Goal: Book appointment/travel/reservation

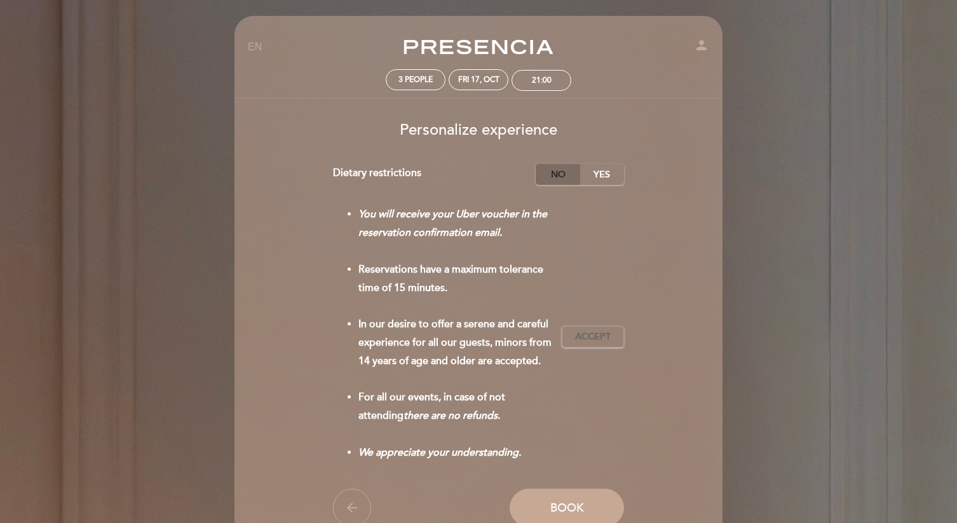
click at [566, 172] on label "No" at bounding box center [558, 174] width 45 height 21
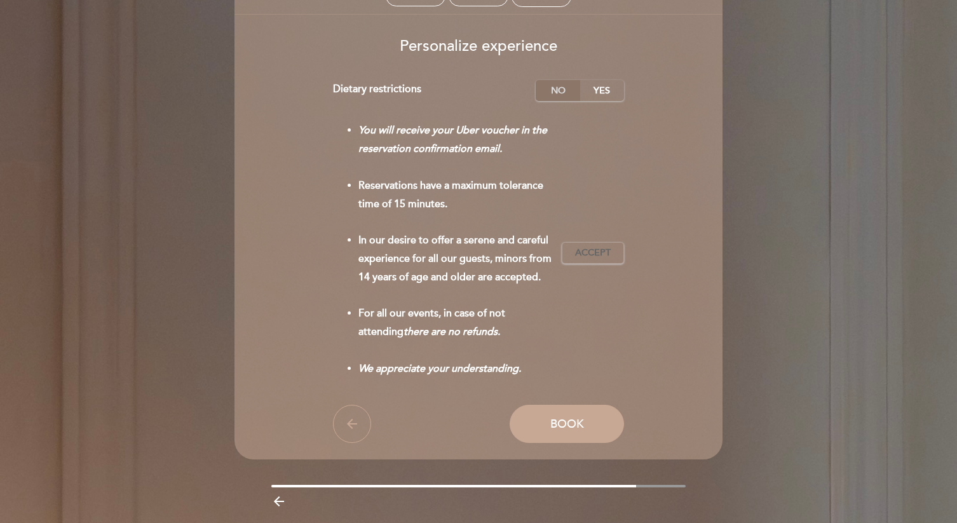
scroll to position [90, 0]
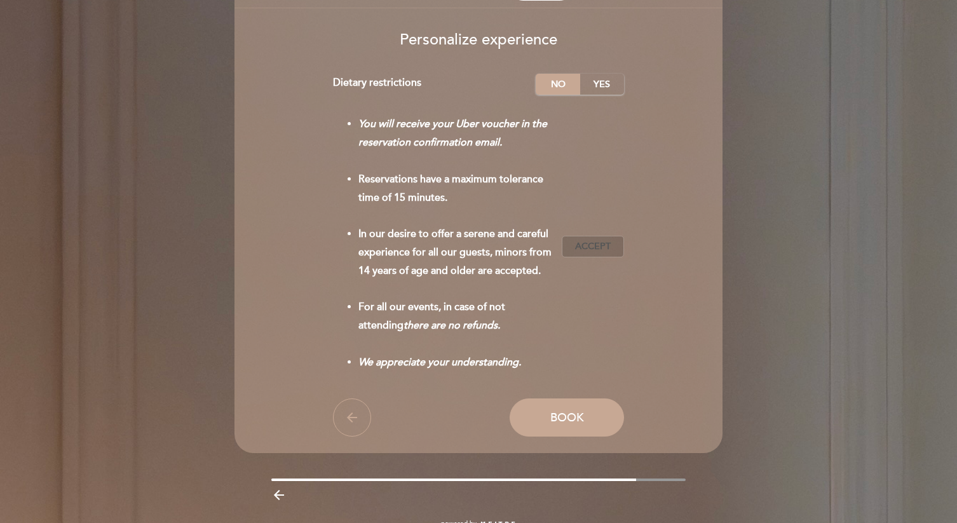
click at [598, 242] on span "Accept" at bounding box center [593, 246] width 36 height 13
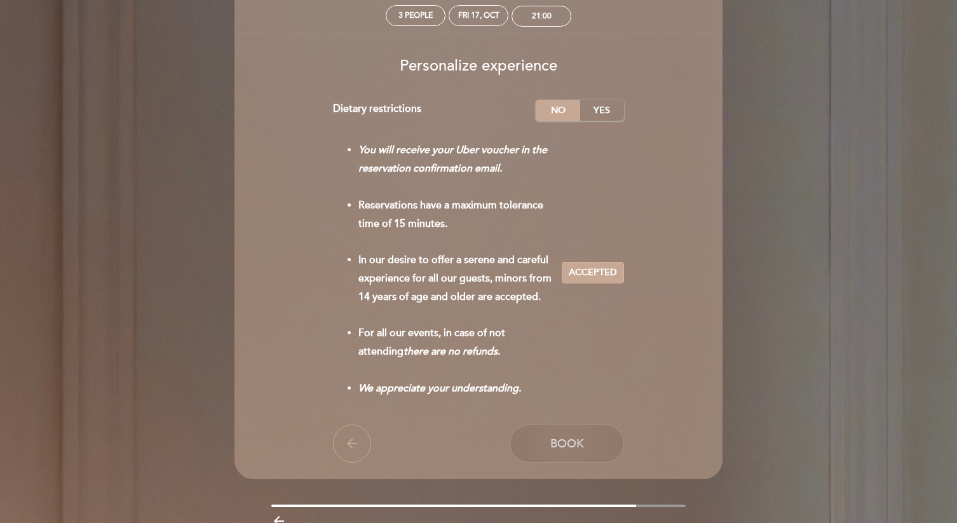
click at [563, 441] on span "Book" at bounding box center [568, 444] width 34 height 14
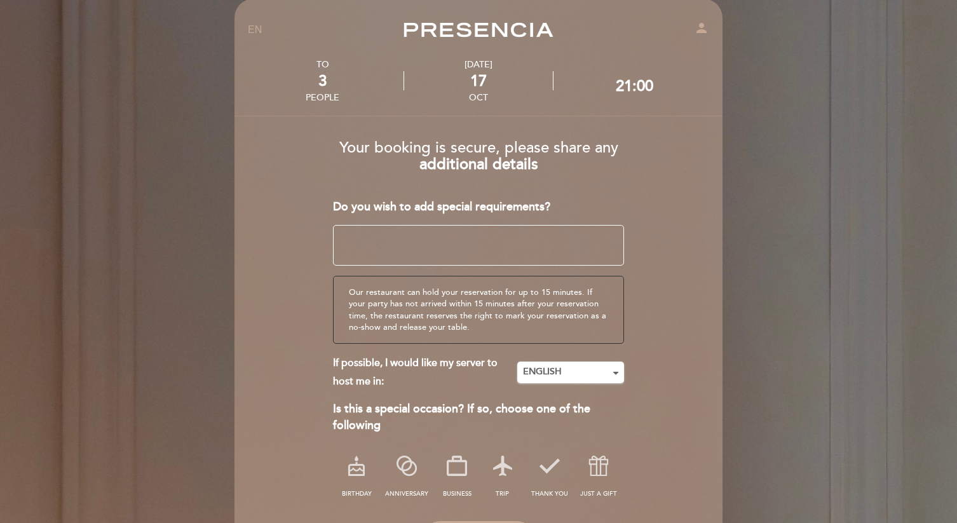
scroll to position [18, 0]
click at [523, 234] on textarea at bounding box center [479, 244] width 292 height 41
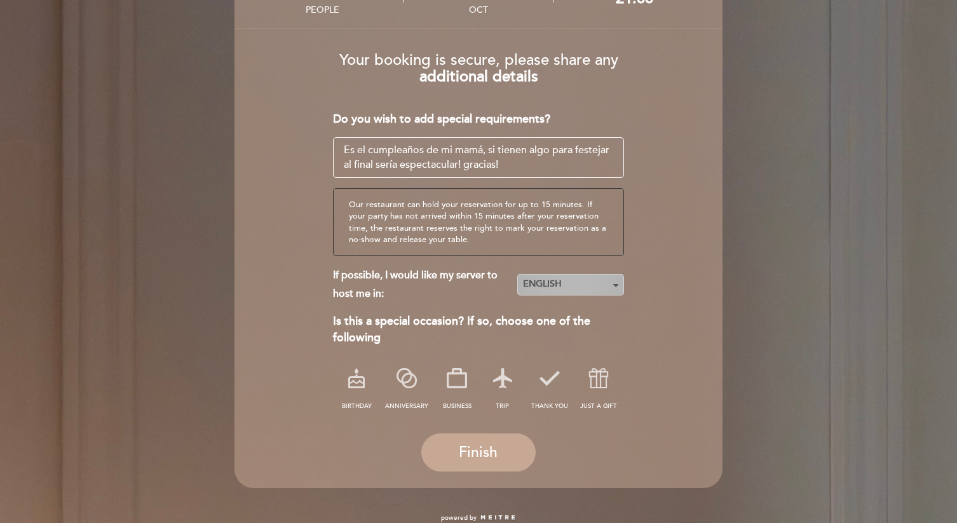
scroll to position [114, 0]
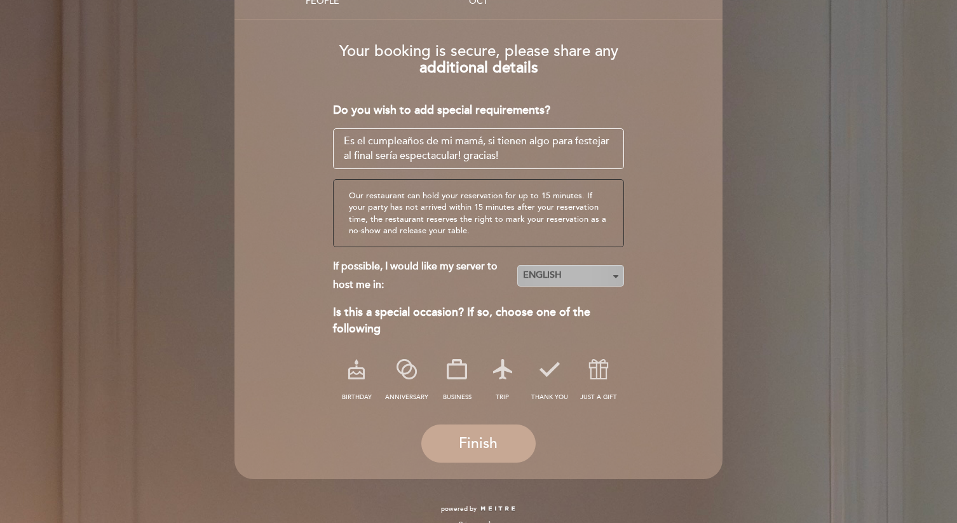
type textarea "Es el cumpleaños de mi mamá, si tienen algo para festejar al final sería espect…"
click at [580, 277] on span "ENGLISH" at bounding box center [570, 275] width 95 height 13
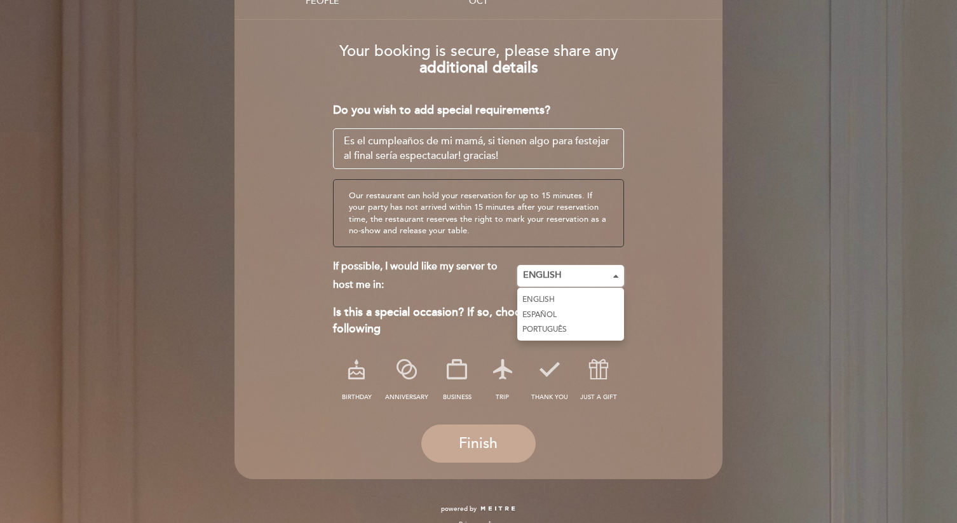
click at [582, 315] on link "ESPAÑOL" at bounding box center [570, 315] width 107 height 15
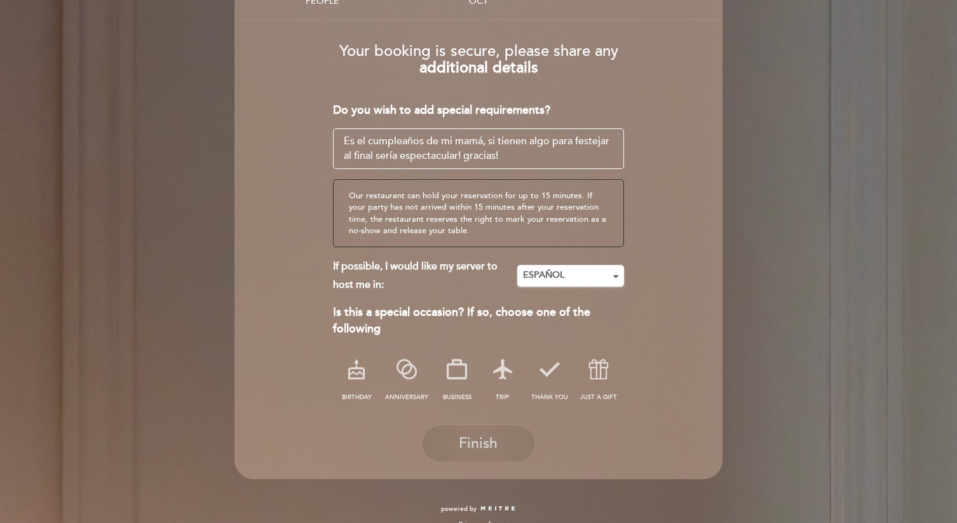
click at [503, 436] on button "Finish" at bounding box center [478, 444] width 114 height 38
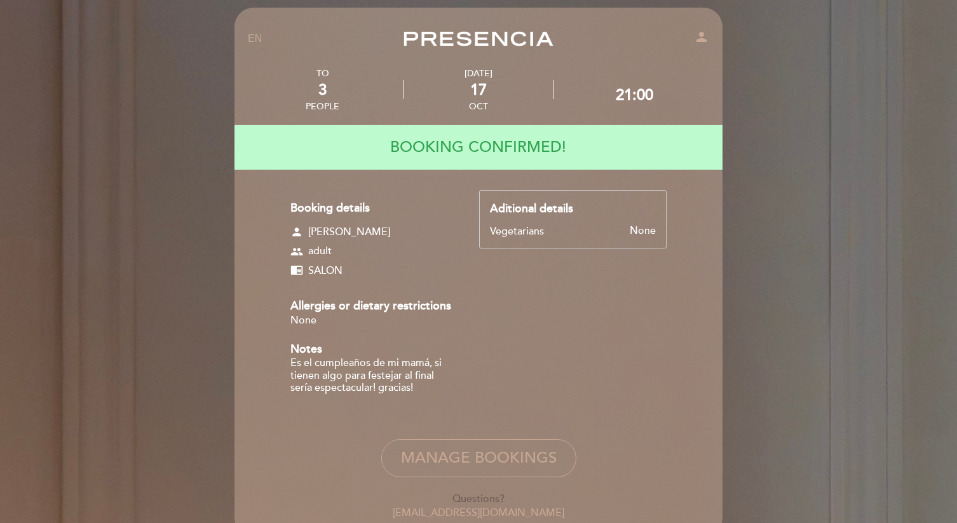
scroll to position [0, 0]
